Goal: Information Seeking & Learning: Learn about a topic

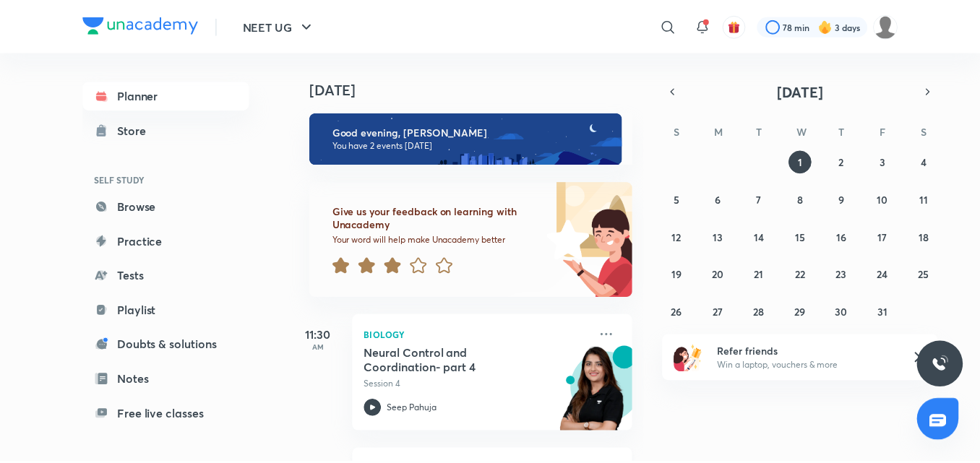
scroll to position [126, 0]
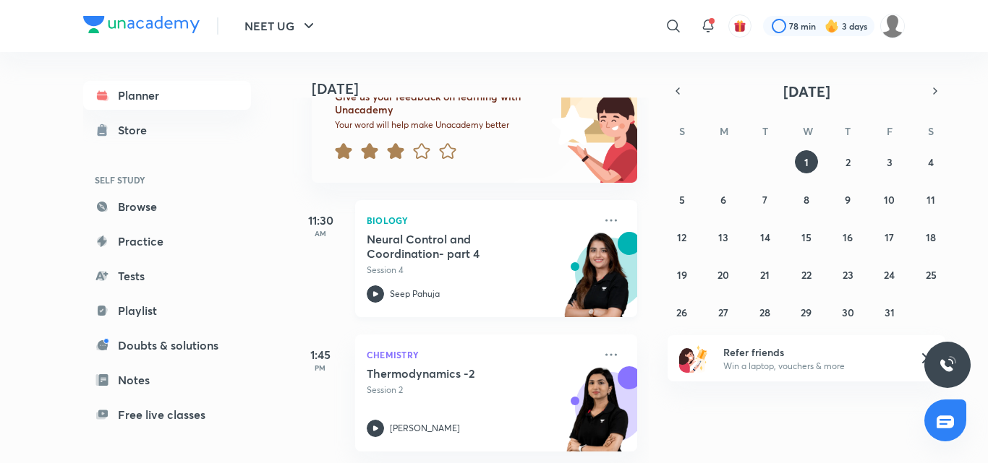
click at [406, 288] on p "Seep Pahuja" at bounding box center [415, 294] width 50 height 13
click at [410, 288] on p "Seep Pahuja" at bounding box center [415, 294] width 50 height 13
click at [591, 263] on img at bounding box center [597, 282] width 80 height 100
click at [602, 212] on icon at bounding box center [610, 220] width 17 height 17
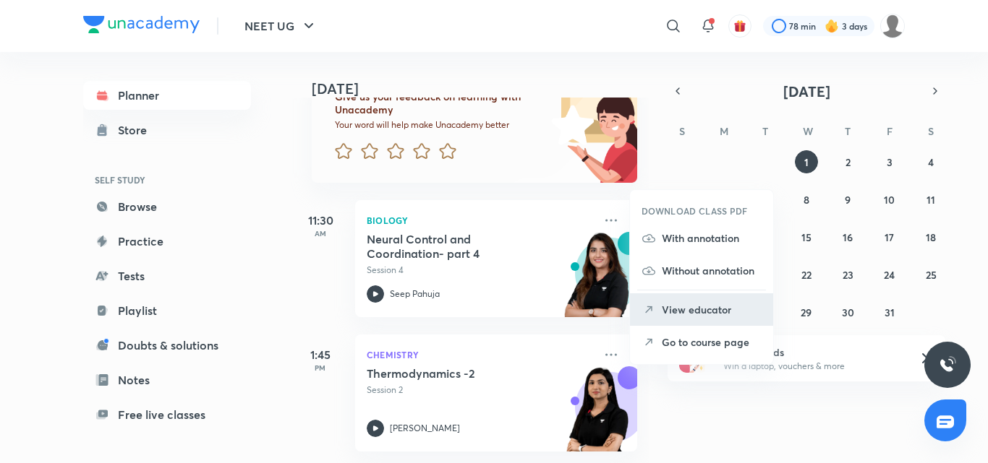
click at [707, 315] on p "View educator" at bounding box center [712, 309] width 100 height 15
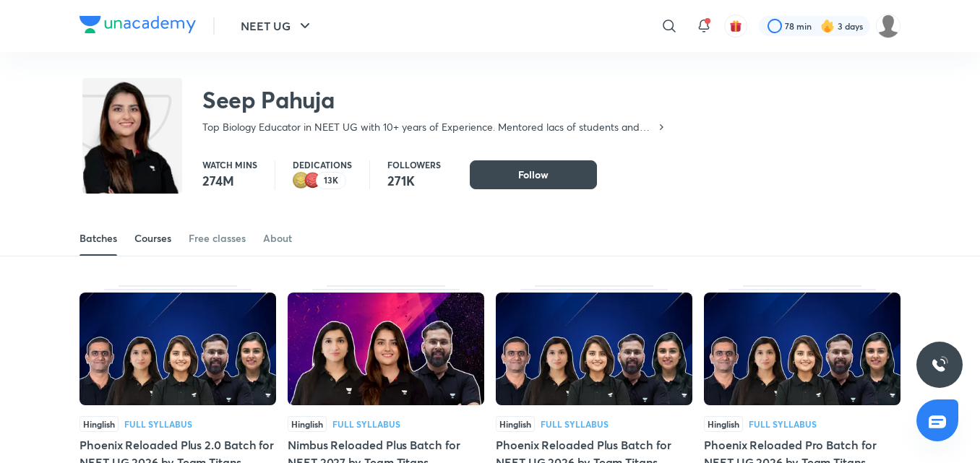
click at [155, 231] on link "Courses" at bounding box center [152, 238] width 37 height 35
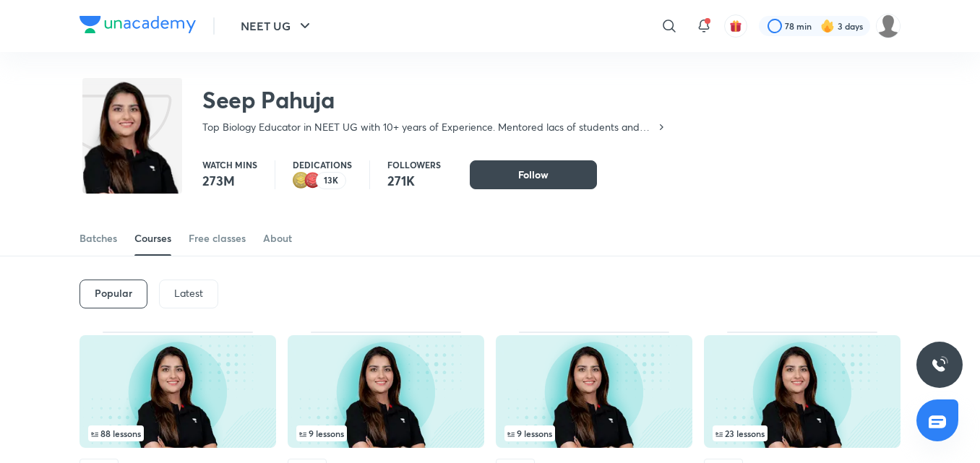
click at [190, 291] on p "Latest" at bounding box center [188, 294] width 29 height 12
click at [190, 293] on h6 "Latest" at bounding box center [188, 294] width 30 height 12
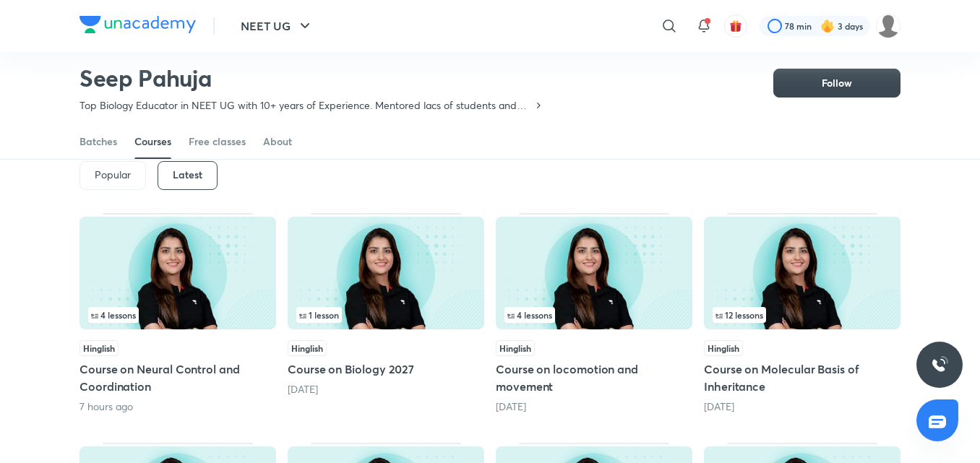
scroll to position [62, 0]
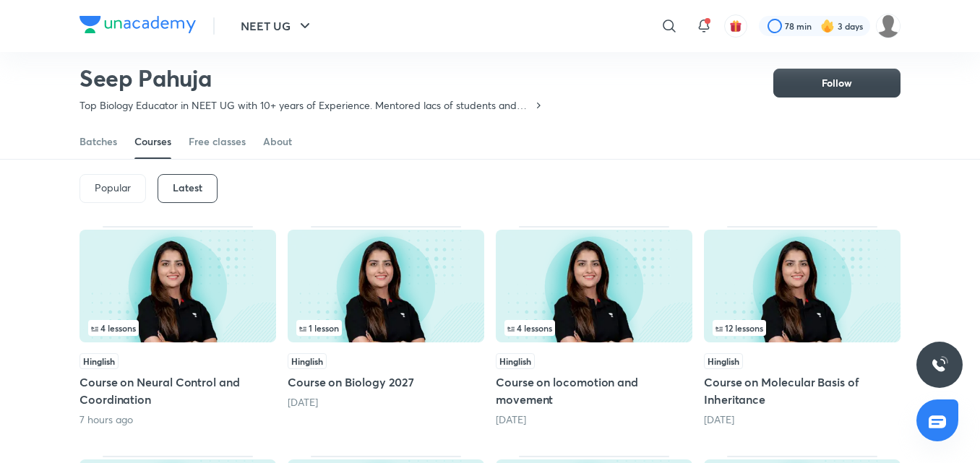
click at [630, 290] on img at bounding box center [594, 286] width 197 height 113
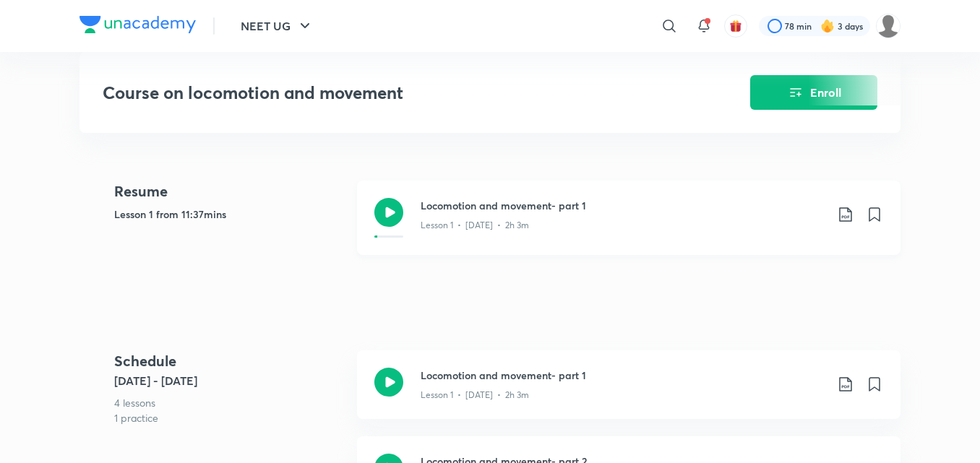
scroll to position [578, 0]
click at [387, 221] on icon at bounding box center [389, 211] width 29 height 29
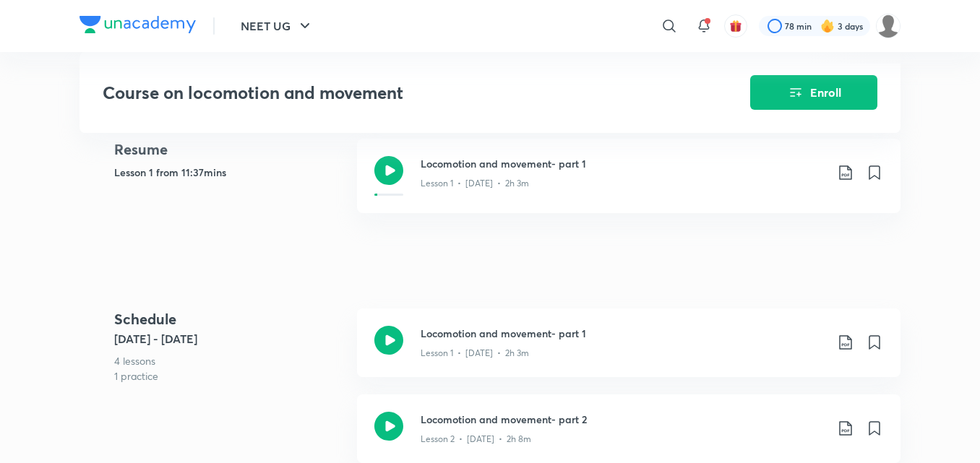
scroll to position [651, 0]
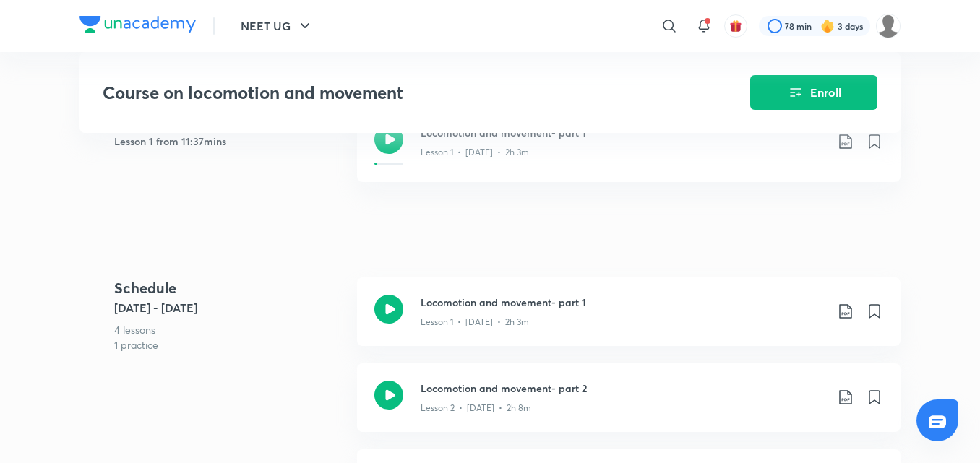
scroll to position [62, 0]
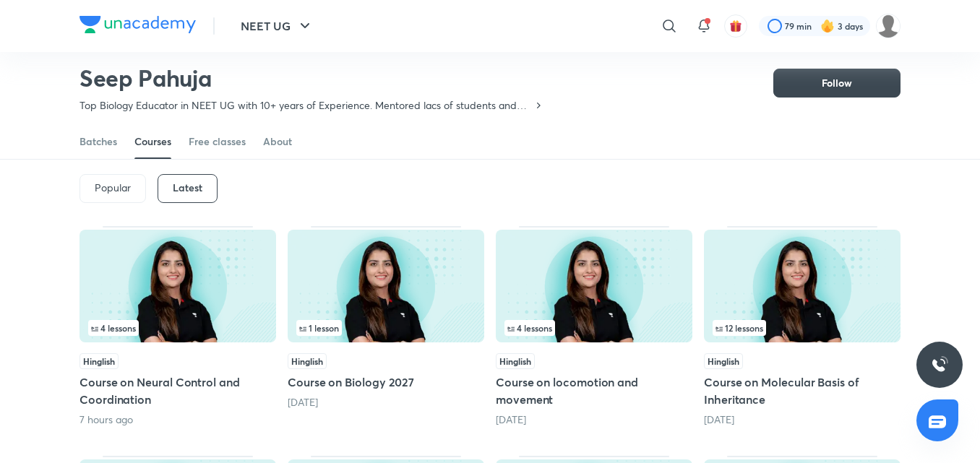
scroll to position [205, 0]
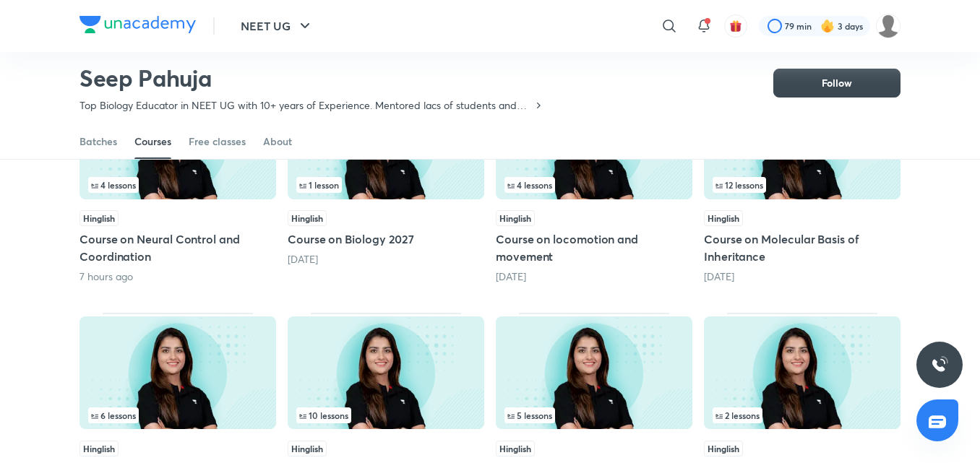
click at [208, 174] on img at bounding box center [178, 143] width 197 height 113
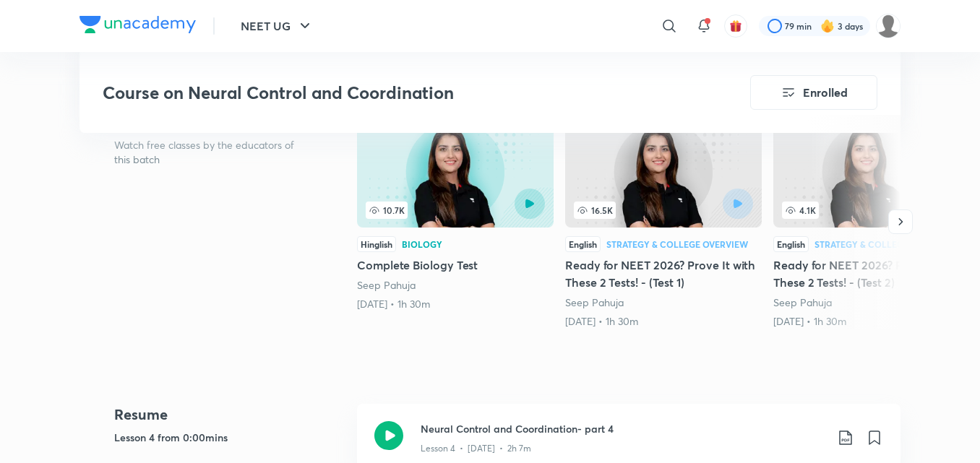
scroll to position [578, 0]
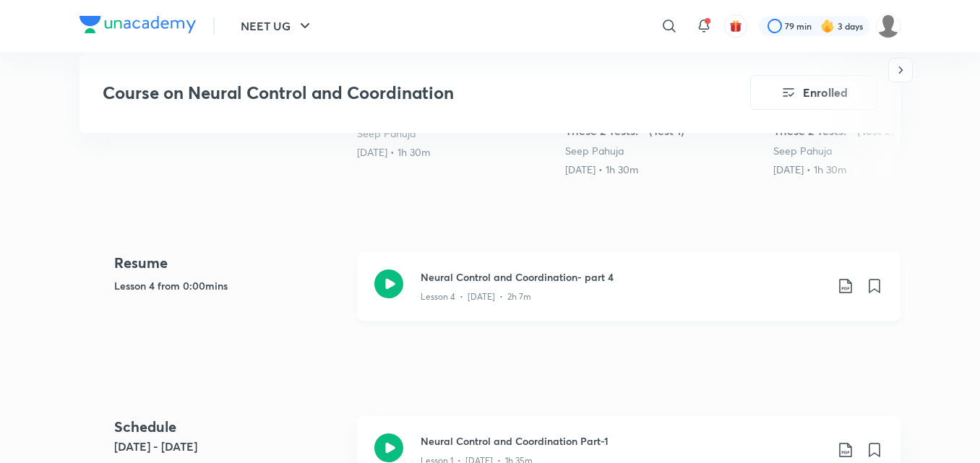
click at [388, 275] on icon at bounding box center [389, 284] width 29 height 29
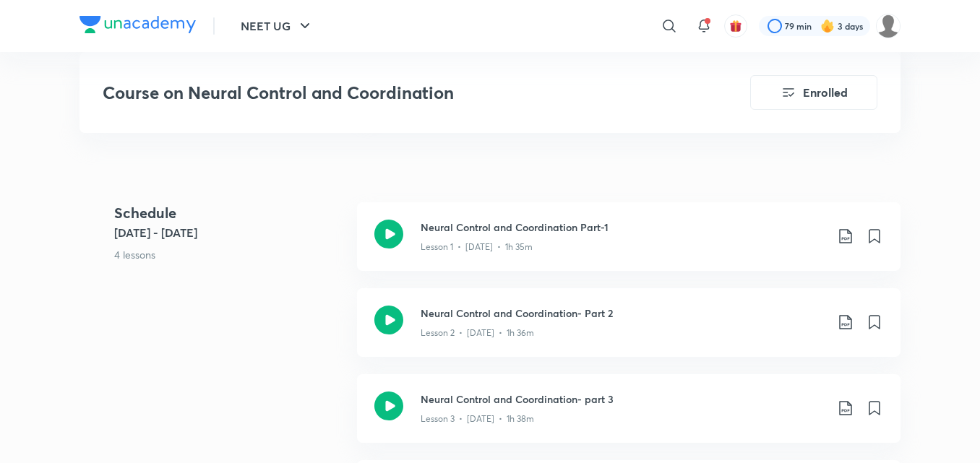
scroll to position [795, 0]
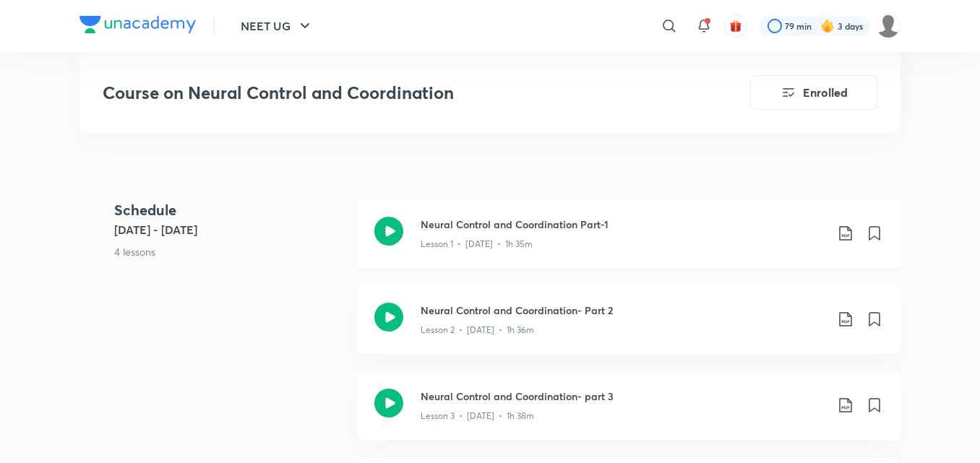
click at [392, 234] on icon at bounding box center [389, 231] width 29 height 29
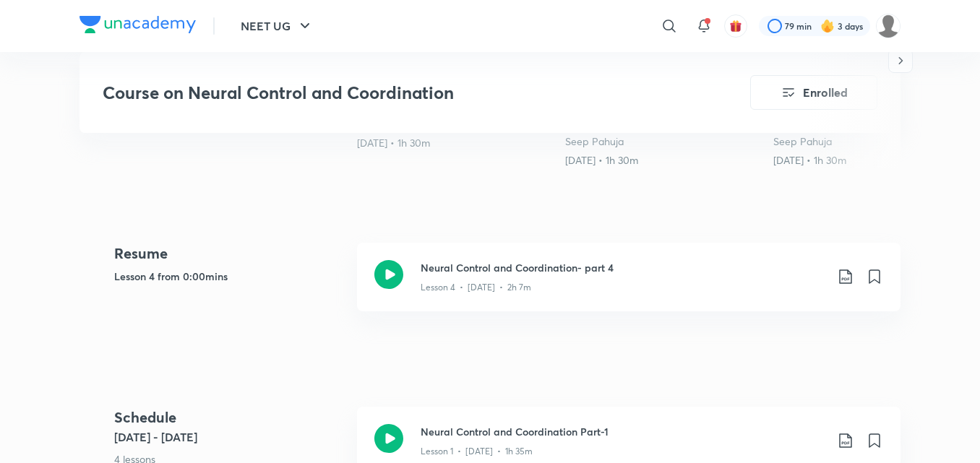
scroll to position [651, 0]
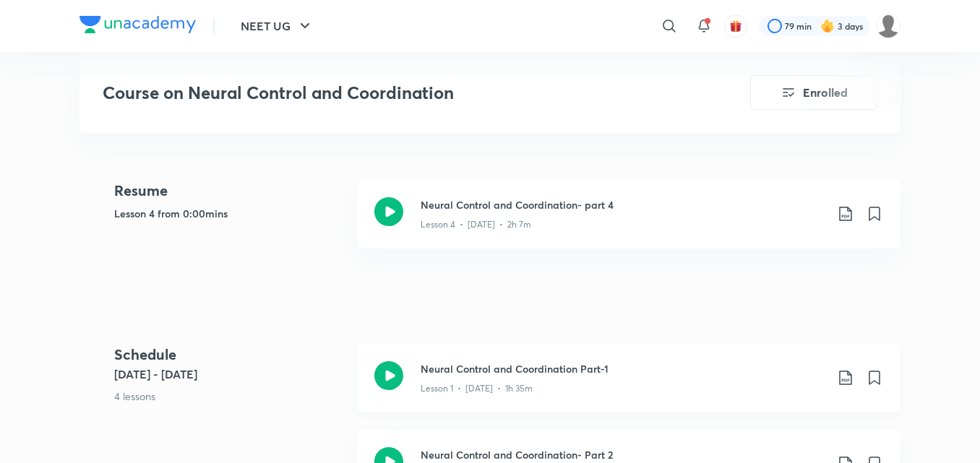
click at [388, 383] on icon at bounding box center [389, 376] width 29 height 29
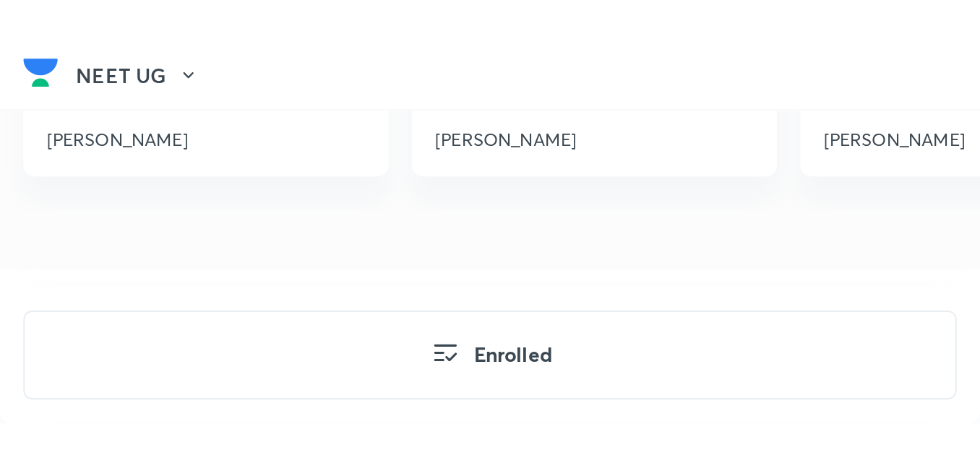
scroll to position [1673, 0]
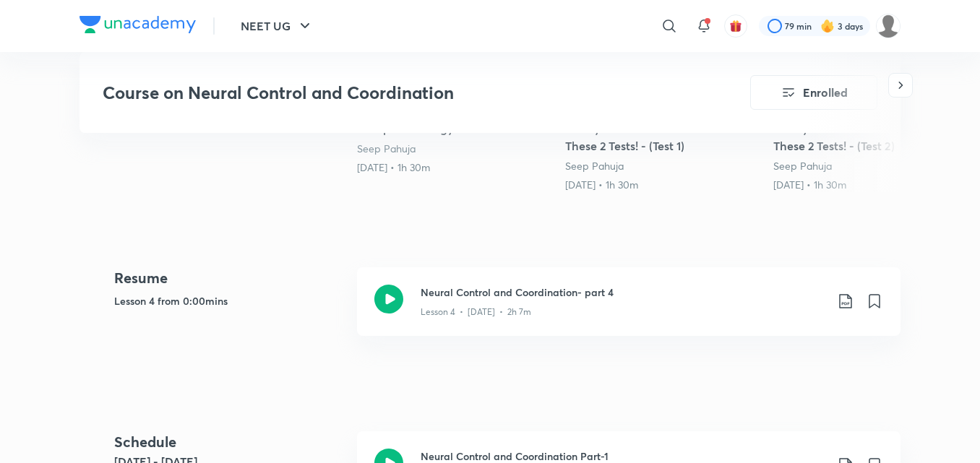
scroll to position [661, 0]
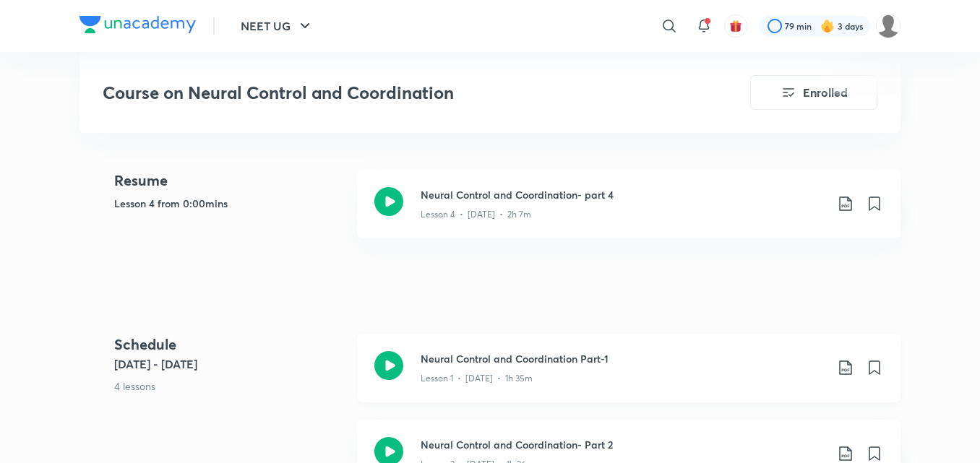
click at [375, 373] on icon at bounding box center [389, 365] width 29 height 29
